Goal: Check status: Check status

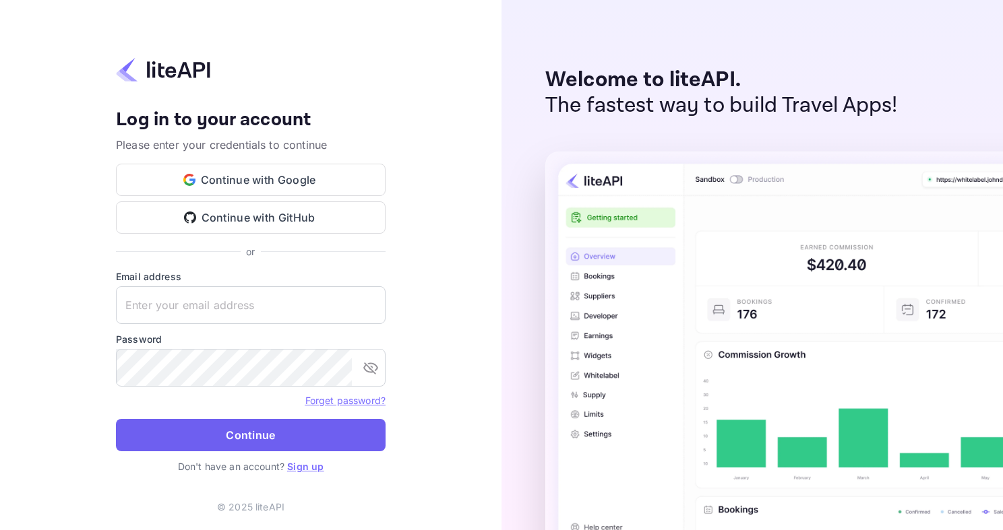
type input "[EMAIL_ADDRESS][DOMAIN_NAME]"
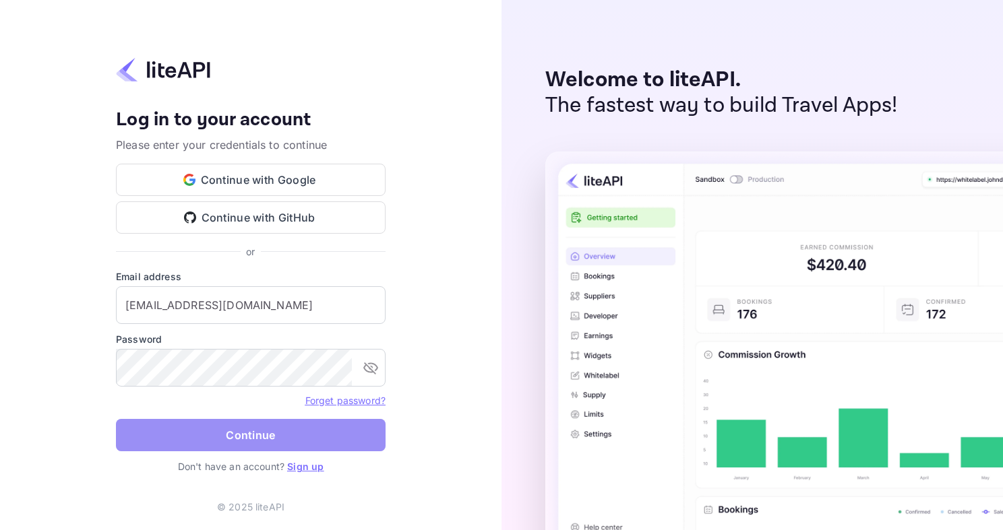
click at [276, 431] on button "Continue" at bounding box center [250, 435] width 269 height 32
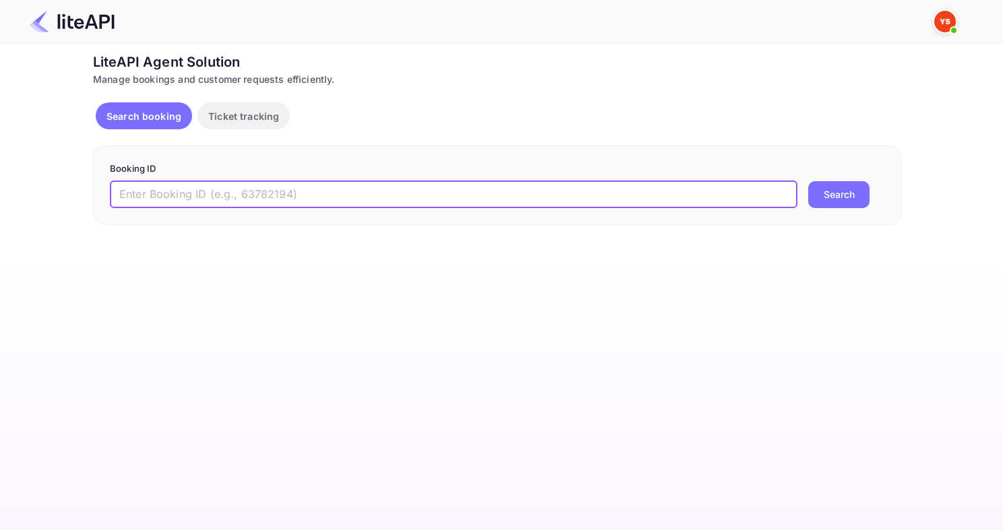
click at [214, 201] on input "text" at bounding box center [453, 194] width 687 height 27
paste input "7887142"
type input "7887142"
click at [808, 181] on button "Search" at bounding box center [838, 194] width 61 height 27
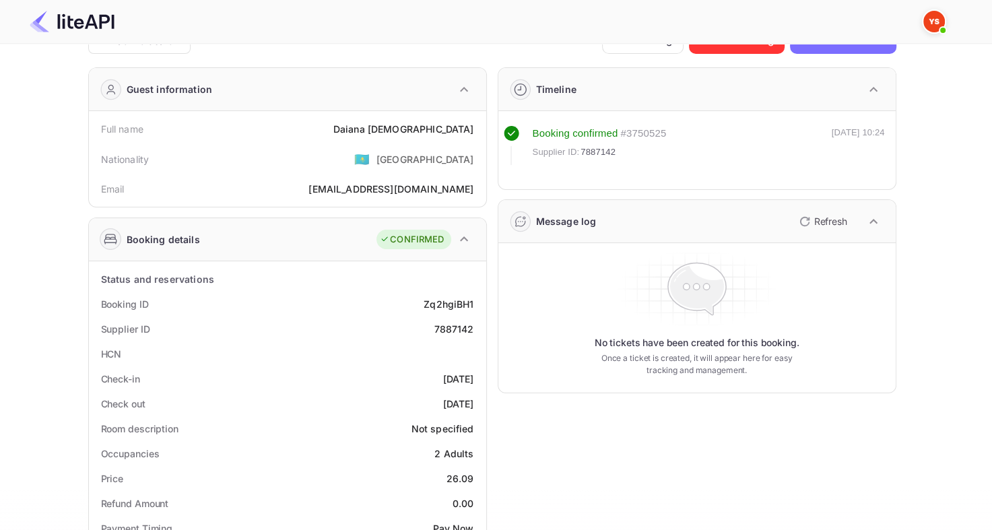
scroll to position [67, 0]
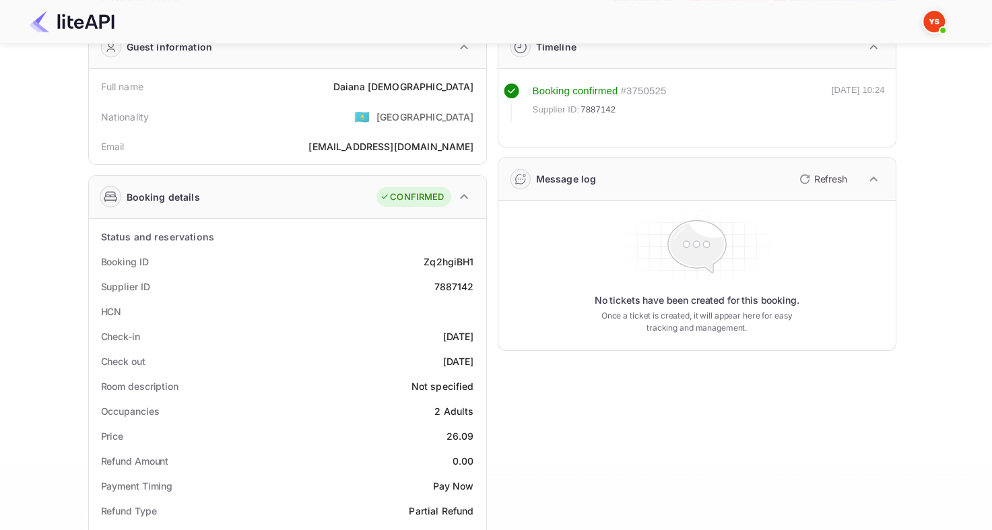
click at [451, 284] on div "7887142" at bounding box center [454, 287] width 40 height 14
copy div "7887142"
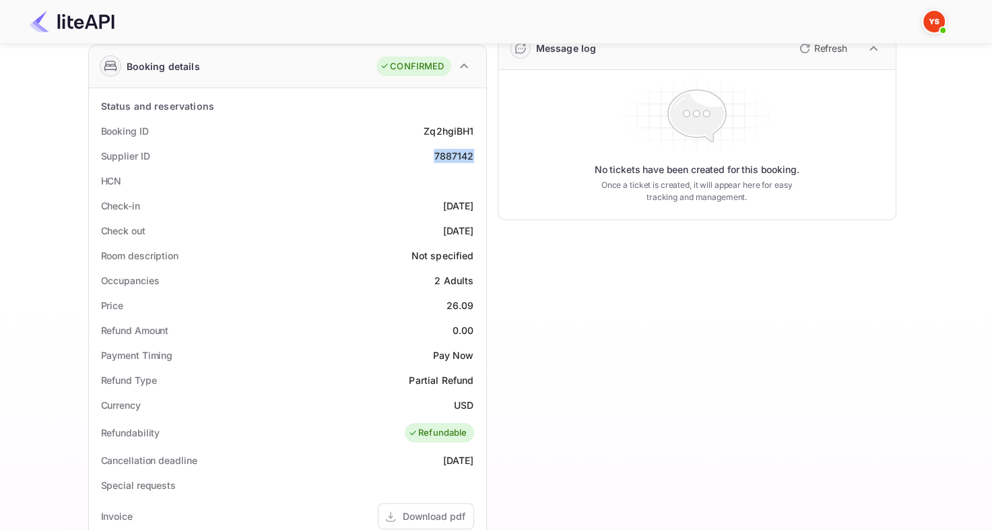
scroll to position [0, 0]
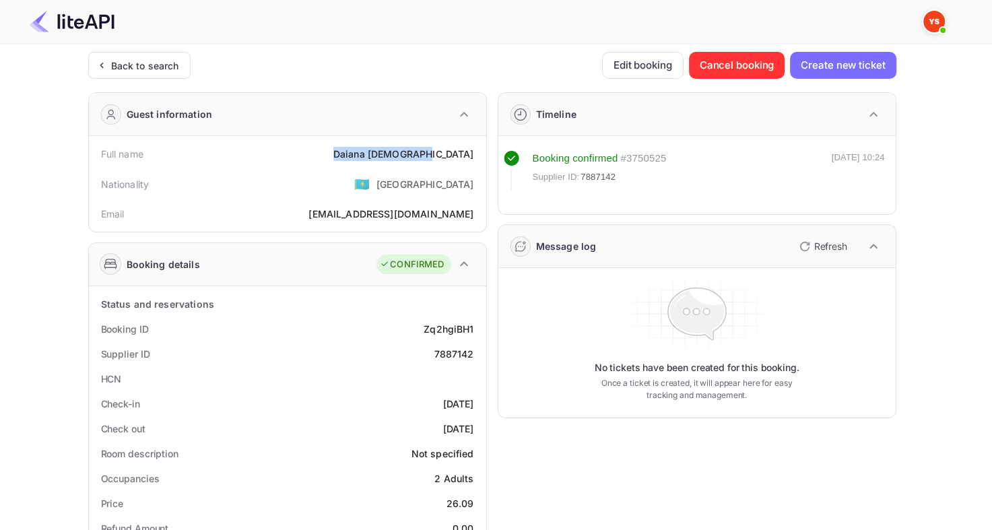
drag, startPoint x: 377, startPoint y: 146, endPoint x: 482, endPoint y: 148, distance: 105.1
click at [482, 148] on div "Full name Daiana Dogoiusova Nationality 🇰🇿 Kazakhstan Email dou6led@mail.ru" at bounding box center [287, 184] width 397 height 96
copy div "Daiana Dogoiusova"
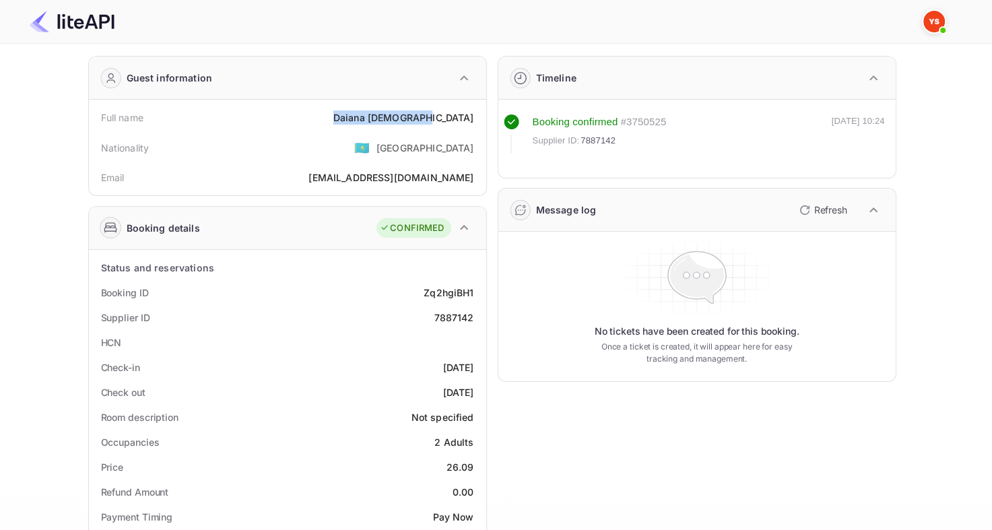
scroll to position [269, 0]
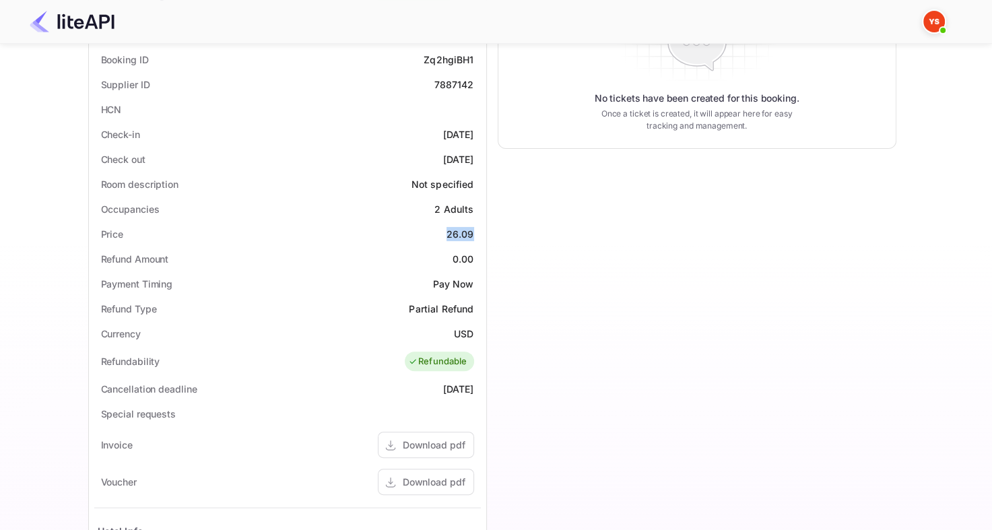
drag, startPoint x: 449, startPoint y: 234, endPoint x: 478, endPoint y: 236, distance: 29.0
click at [478, 236] on div "Price 26.09" at bounding box center [287, 234] width 387 height 25
copy div "26.09"
